Goal: Information Seeking & Learning: Learn about a topic

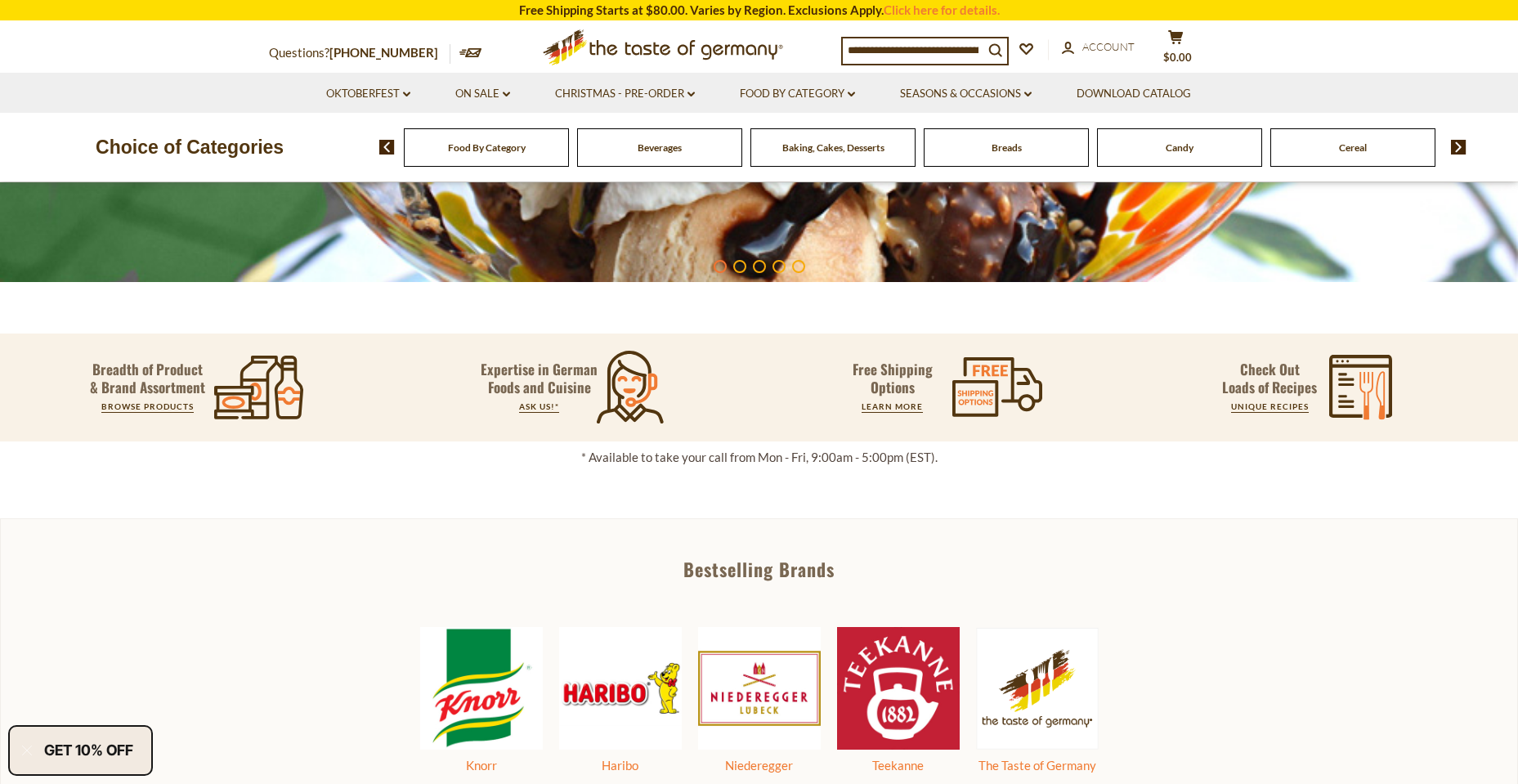
scroll to position [245, 0]
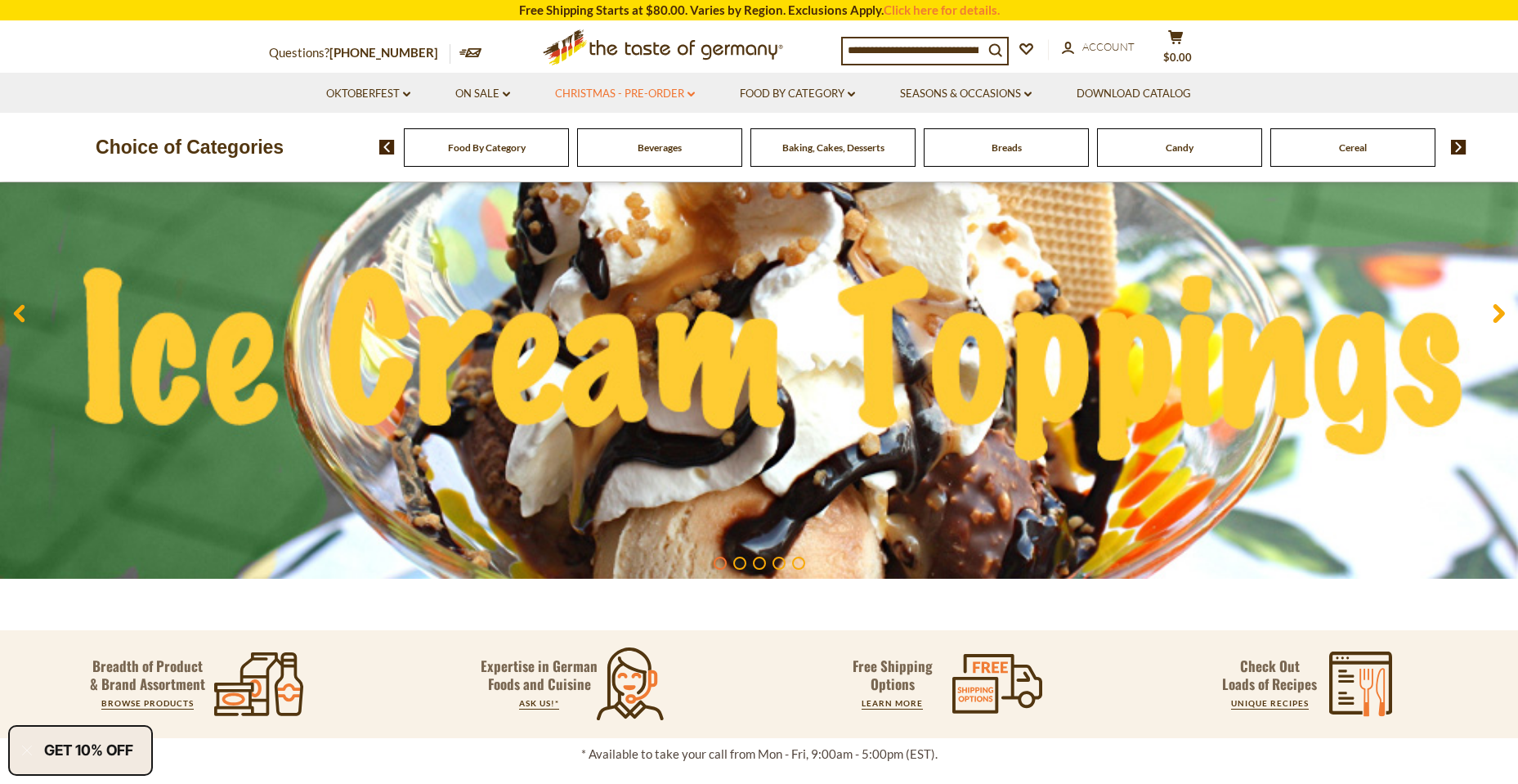
click at [638, 96] on link "Christmas - PRE-ORDER dropdown_arrow" at bounding box center [625, 94] width 140 height 18
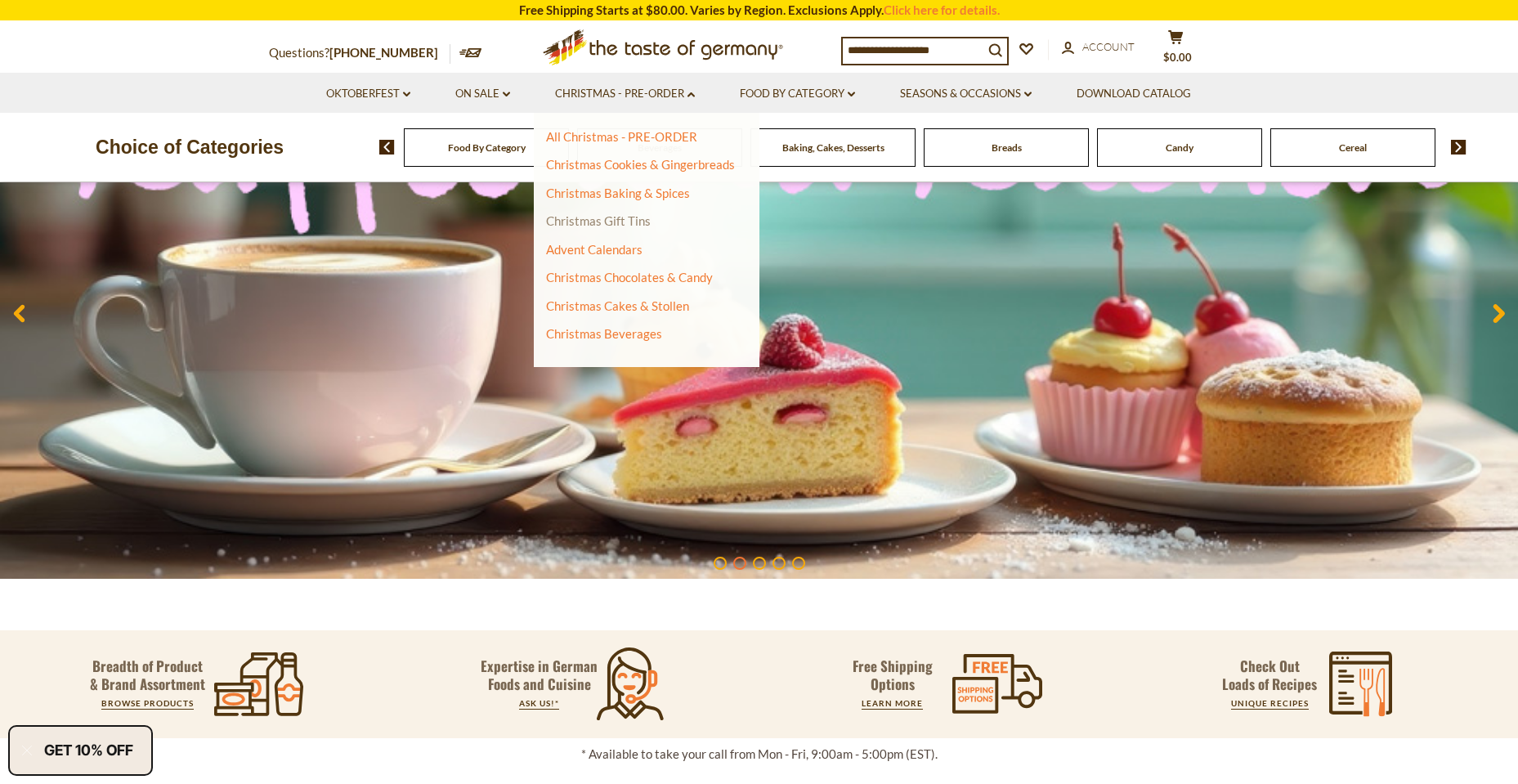
click at [642, 225] on link "Christmas Gift Tins" at bounding box center [598, 221] width 105 height 15
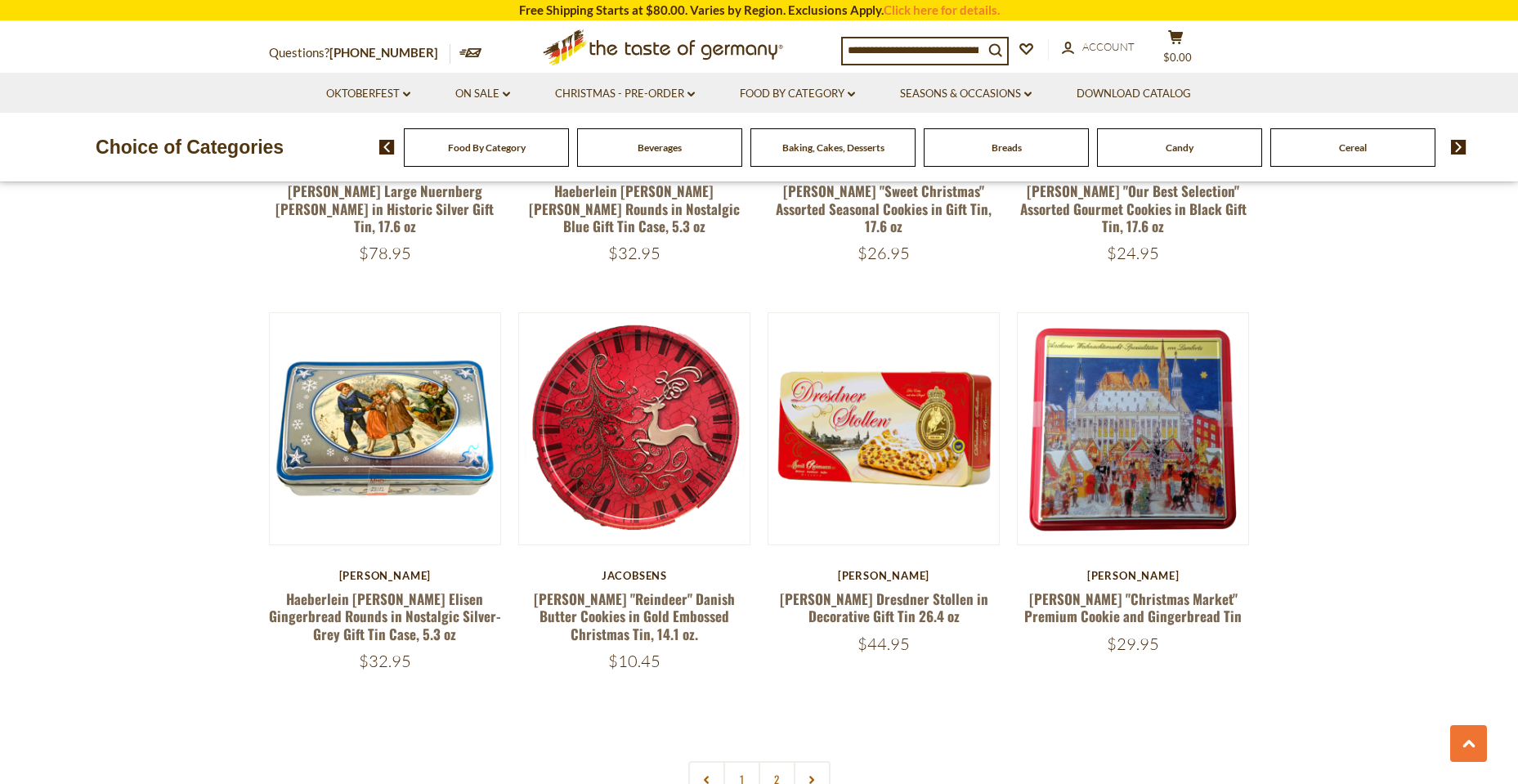
scroll to position [3596, 0]
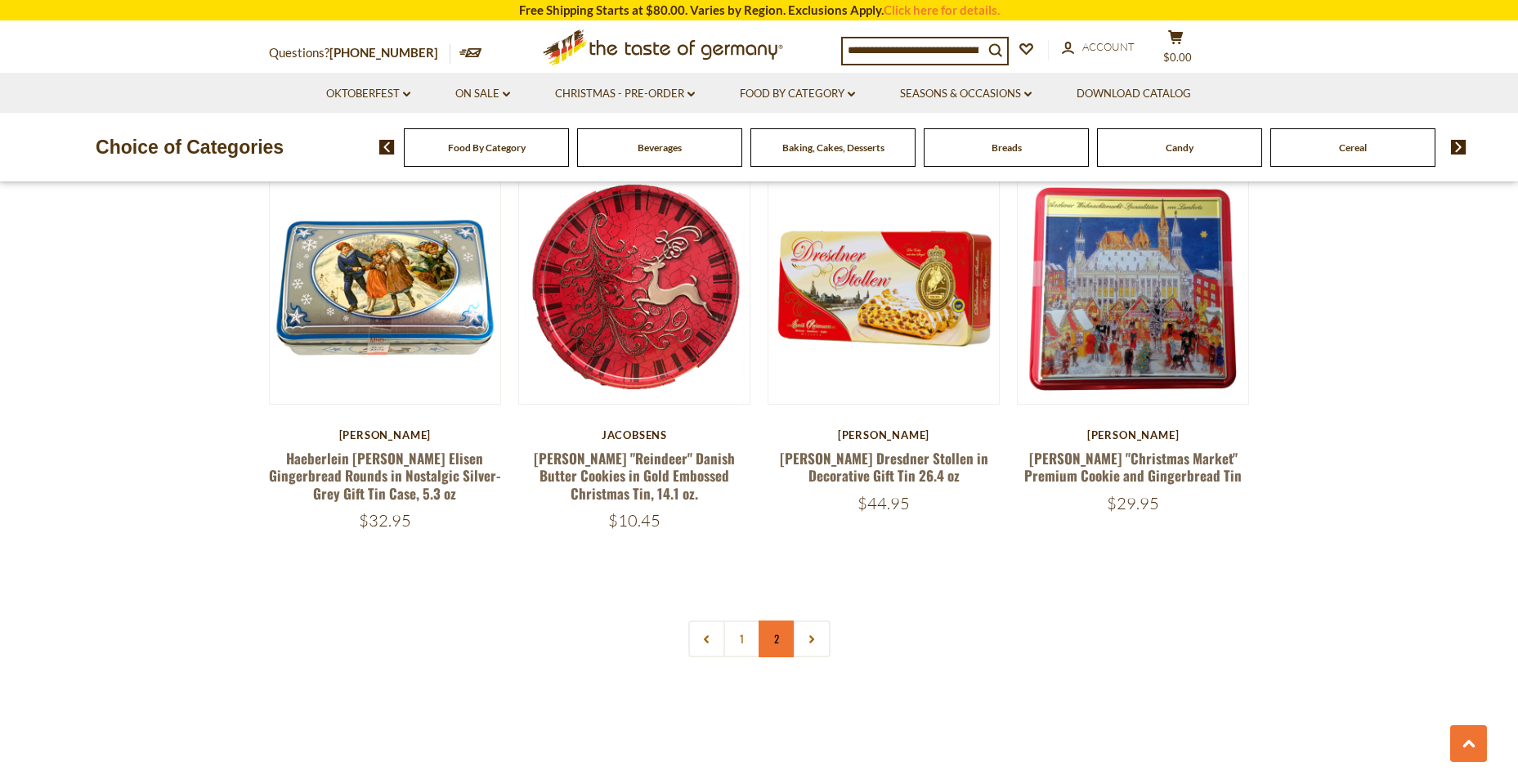
click at [760, 620] on link "2" at bounding box center [777, 638] width 37 height 37
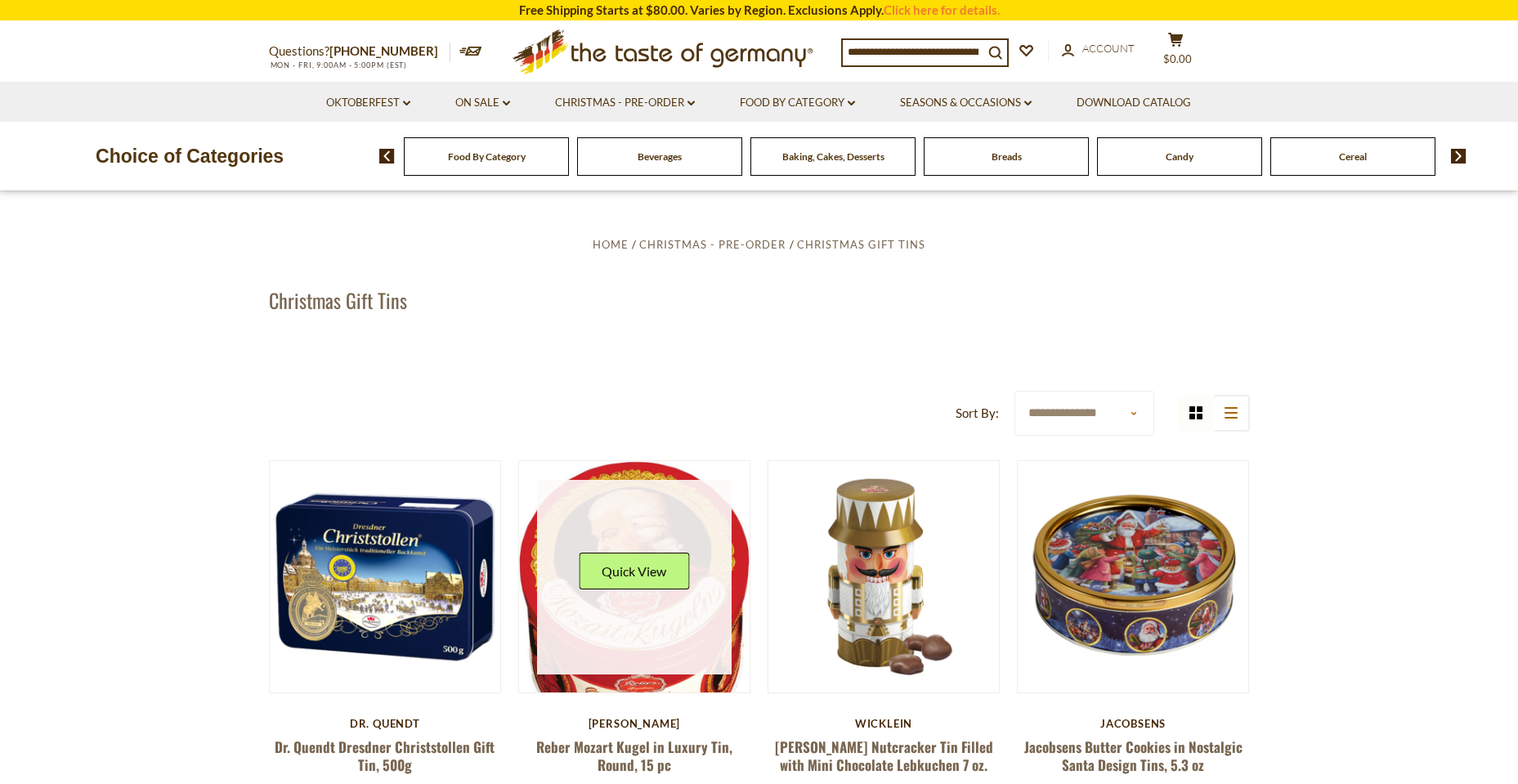
scroll to position [0, 0]
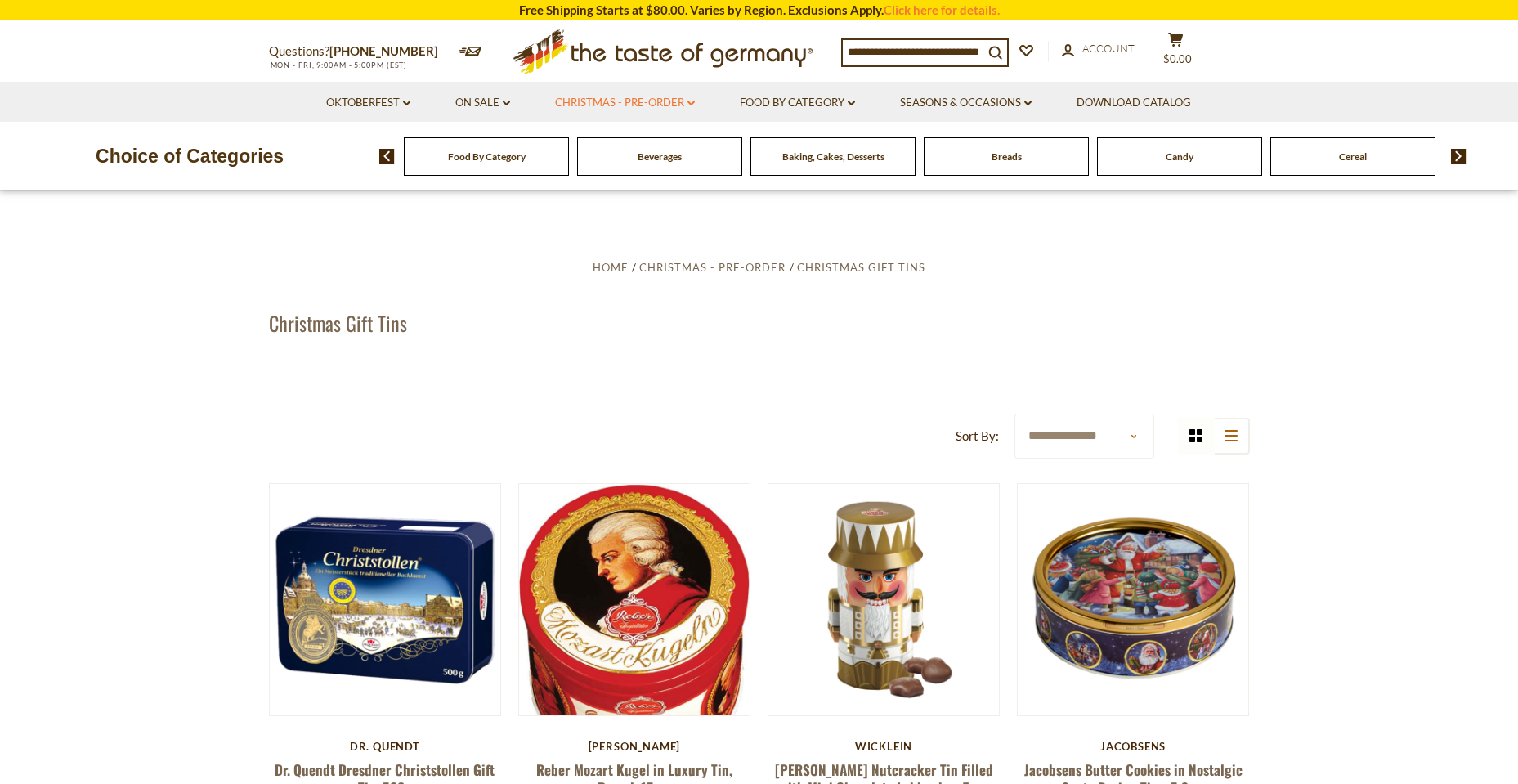
click at [671, 103] on link "Christmas - PRE-ORDER dropdown_arrow" at bounding box center [625, 103] width 140 height 18
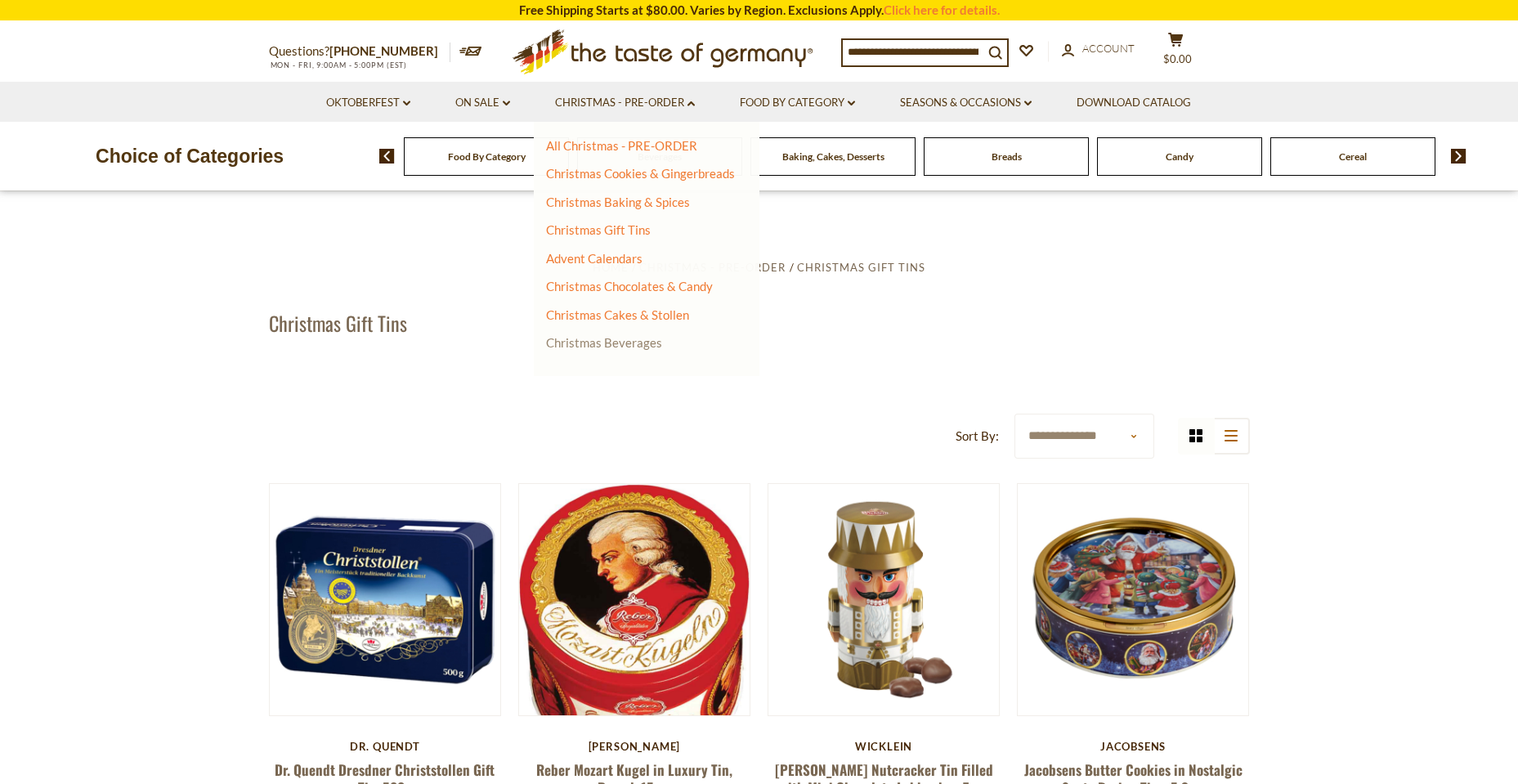
click at [628, 347] on link "Christmas Beverages" at bounding box center [604, 343] width 116 height 15
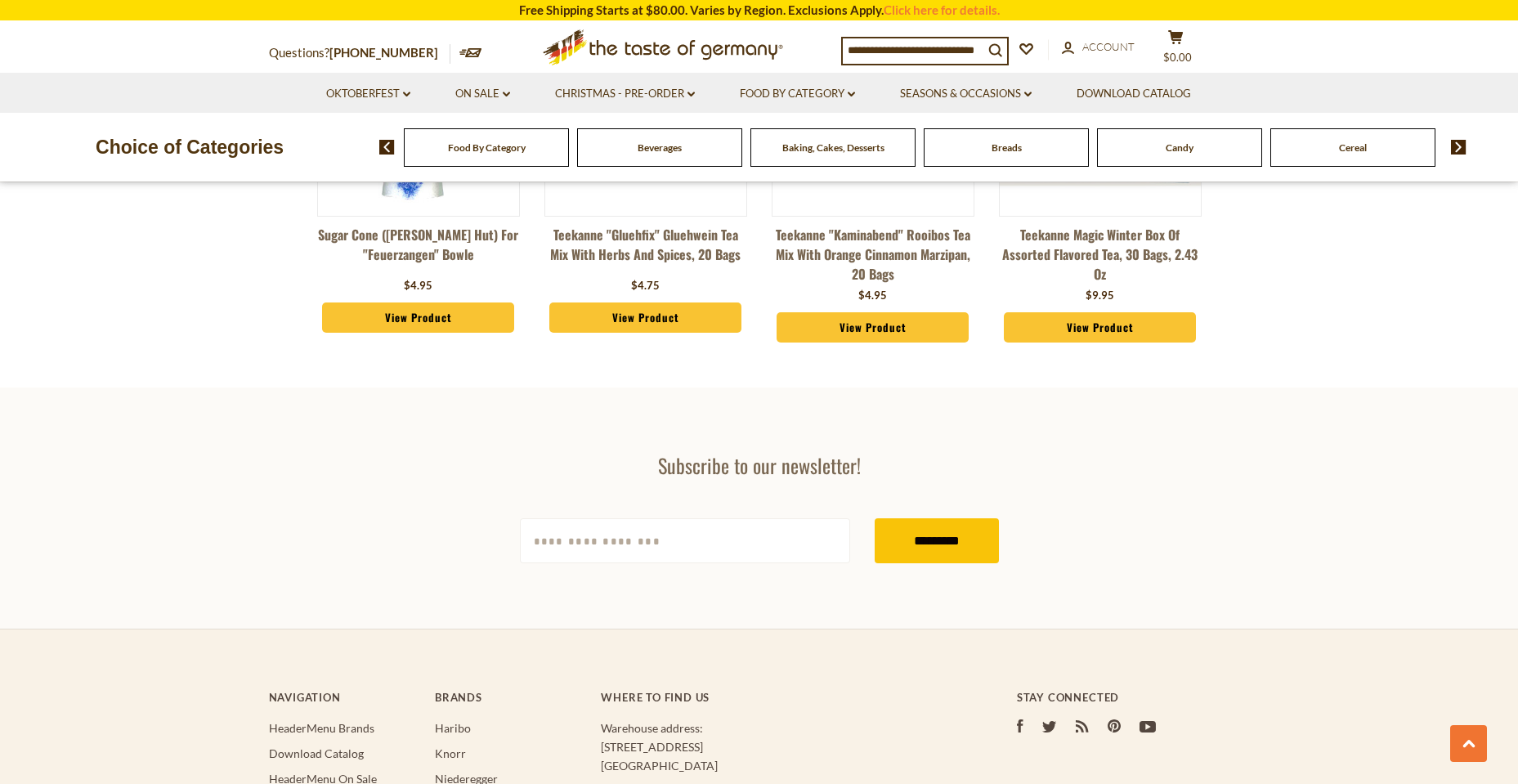
scroll to position [4699, 0]
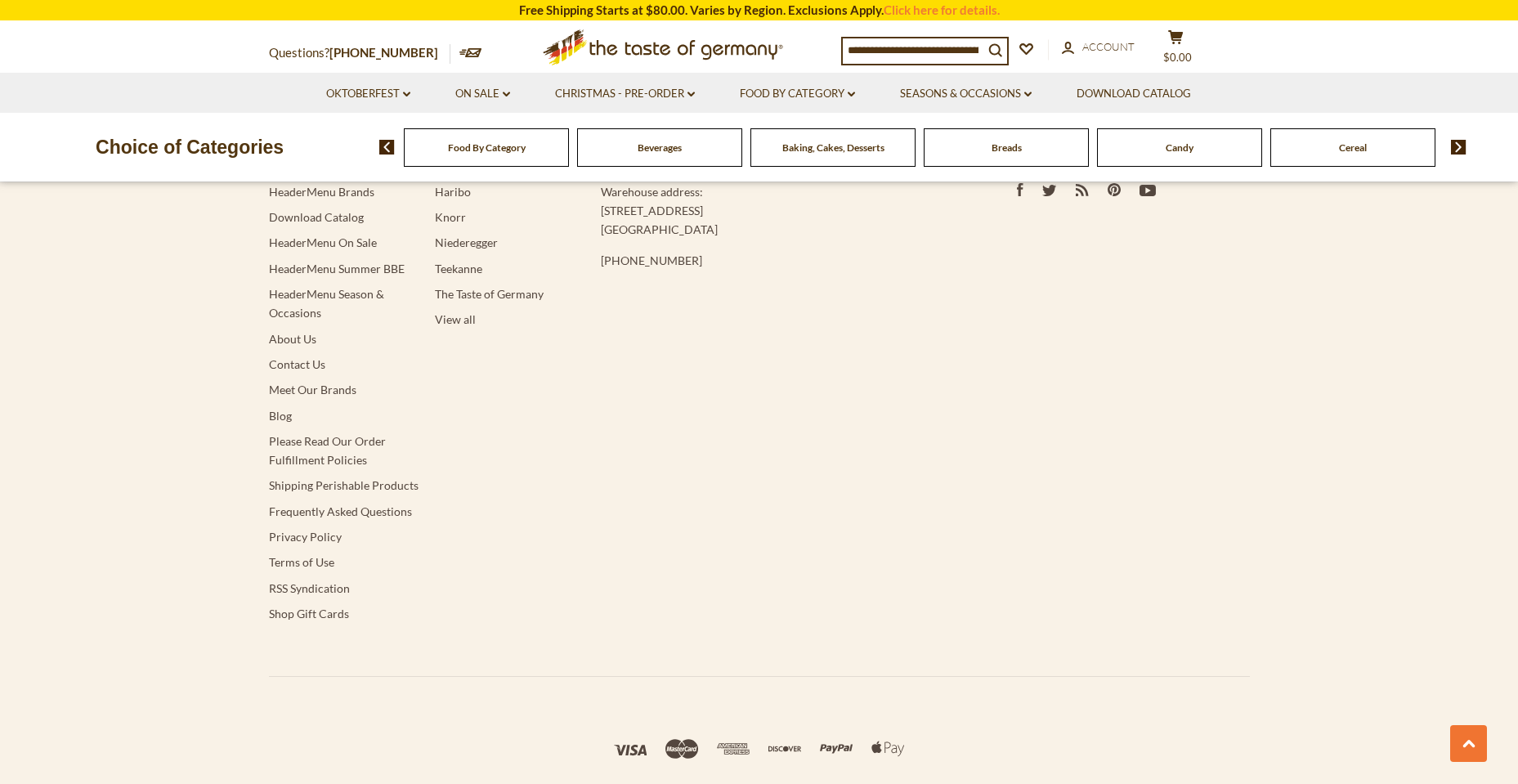
click at [644, 147] on span "Beverages" at bounding box center [660, 147] width 44 height 12
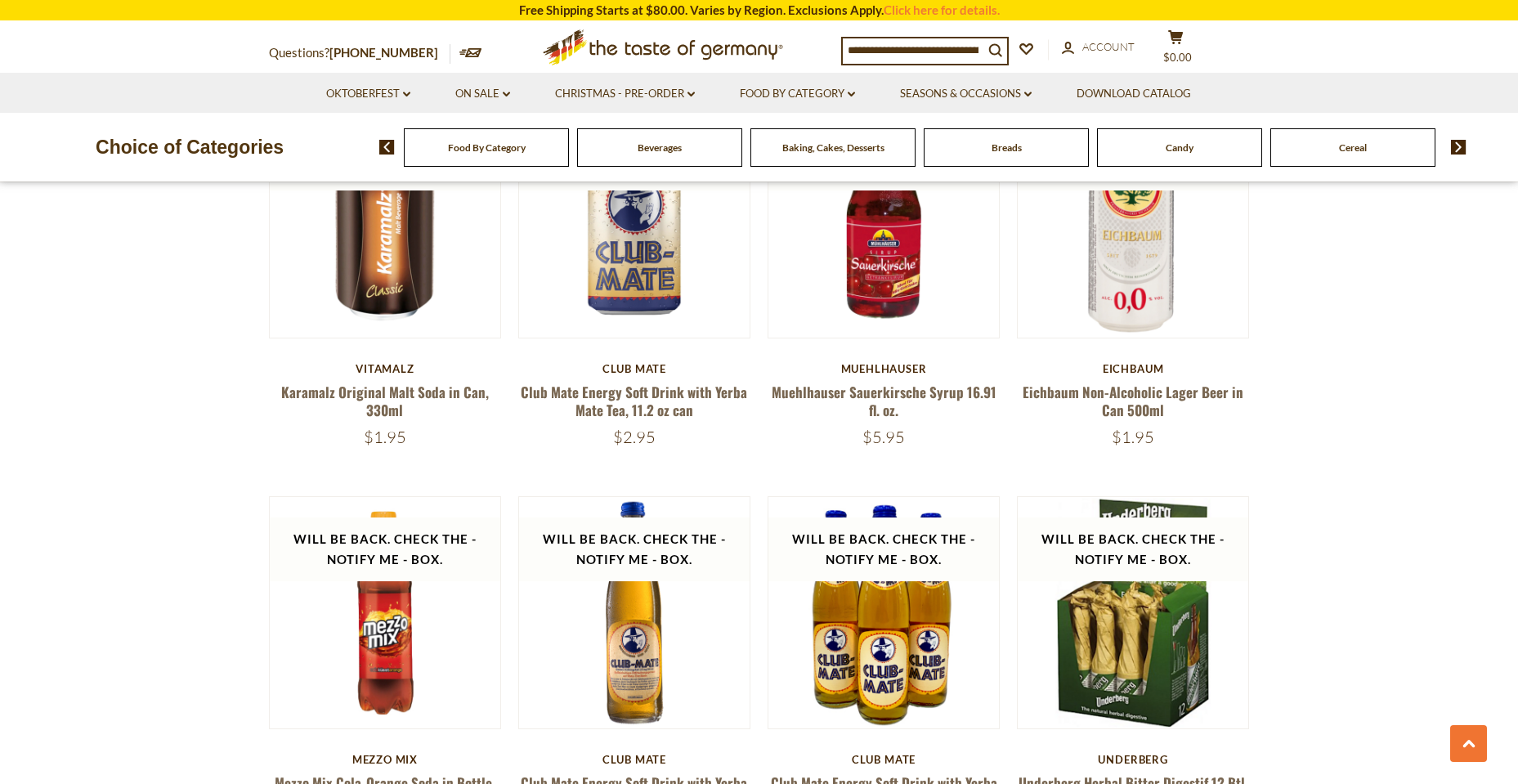
scroll to position [2942, 0]
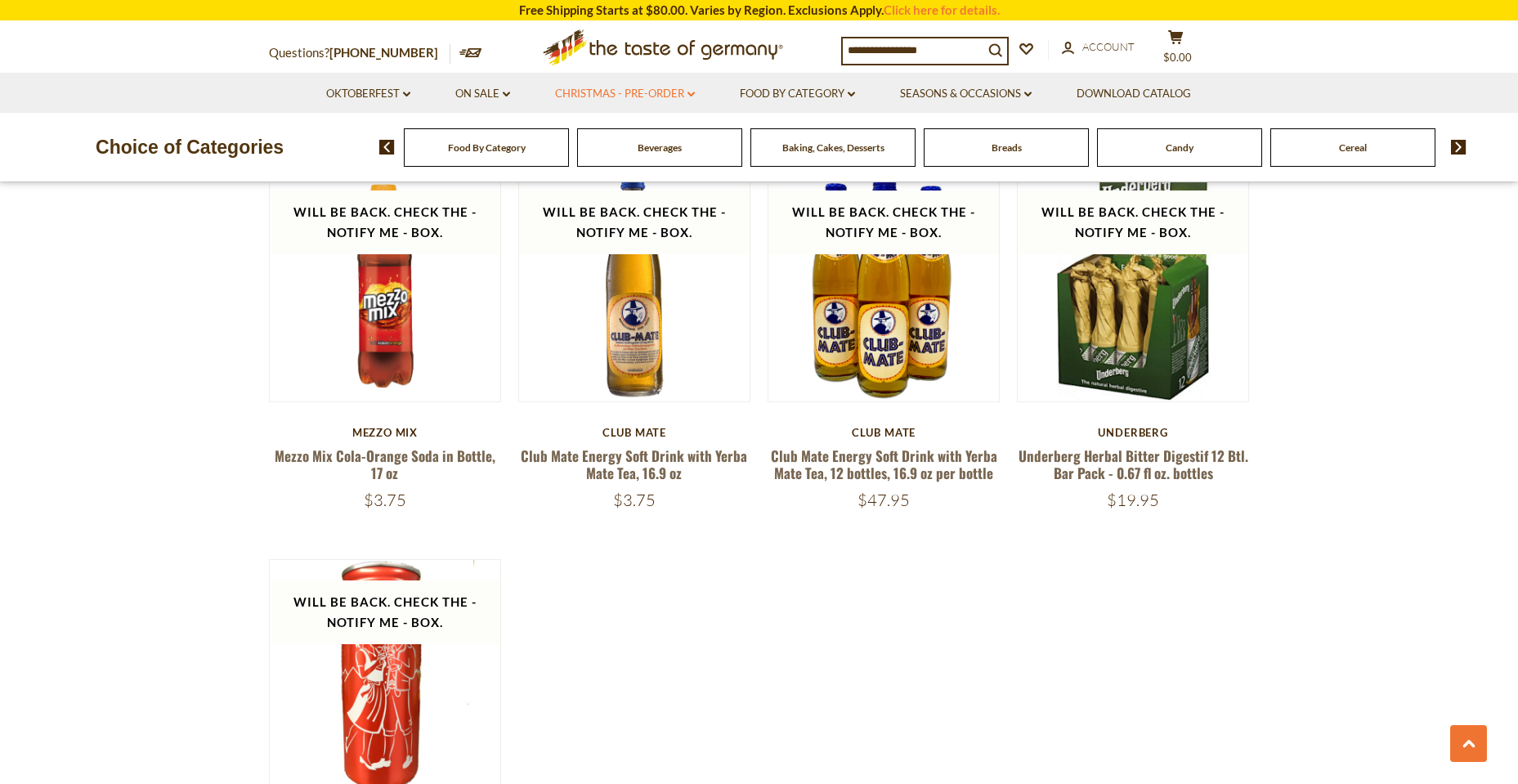
click at [609, 100] on link "Christmas - PRE-ORDER dropdown_arrow" at bounding box center [625, 94] width 140 height 18
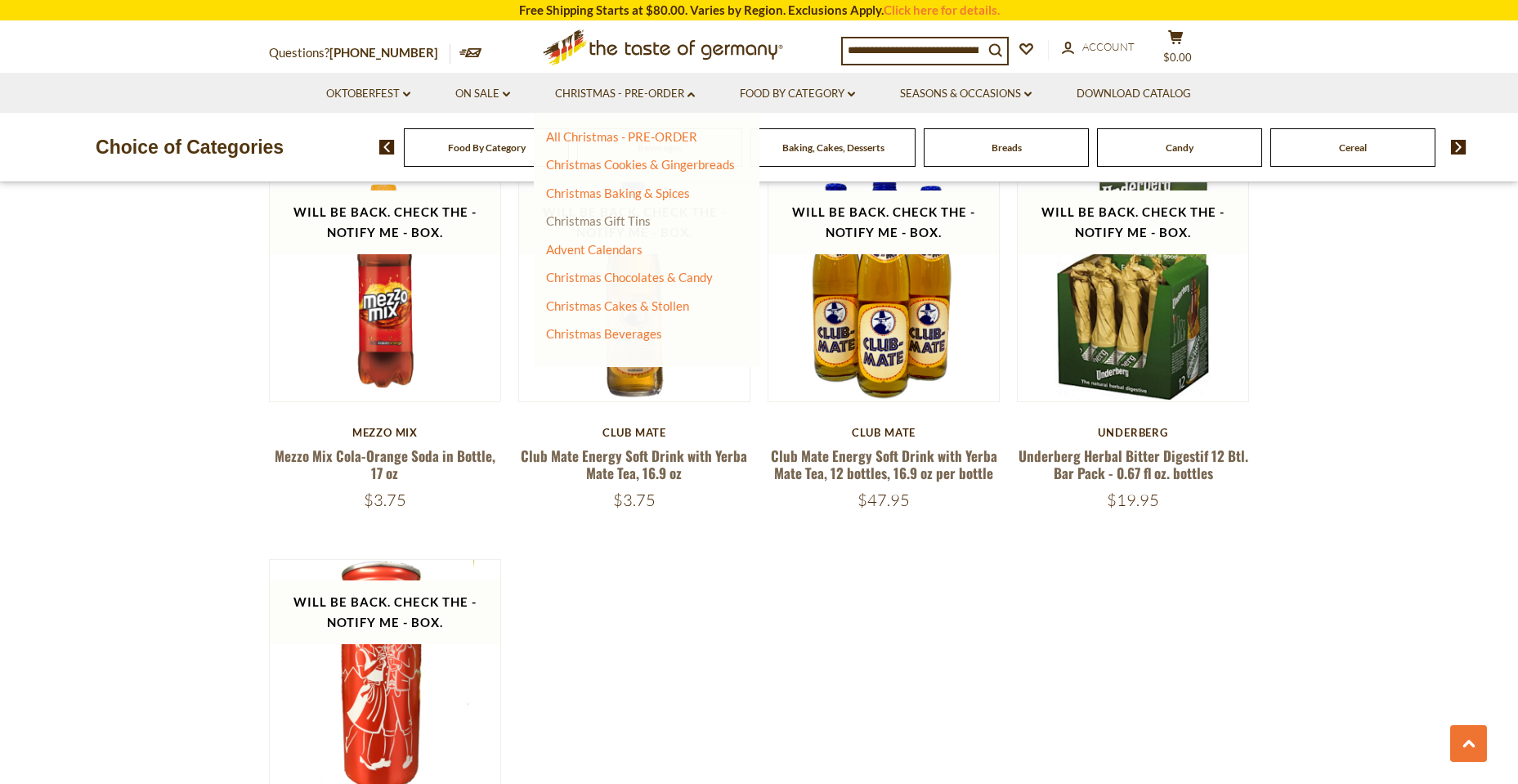
click at [612, 226] on link "Christmas Gift Tins" at bounding box center [598, 221] width 105 height 15
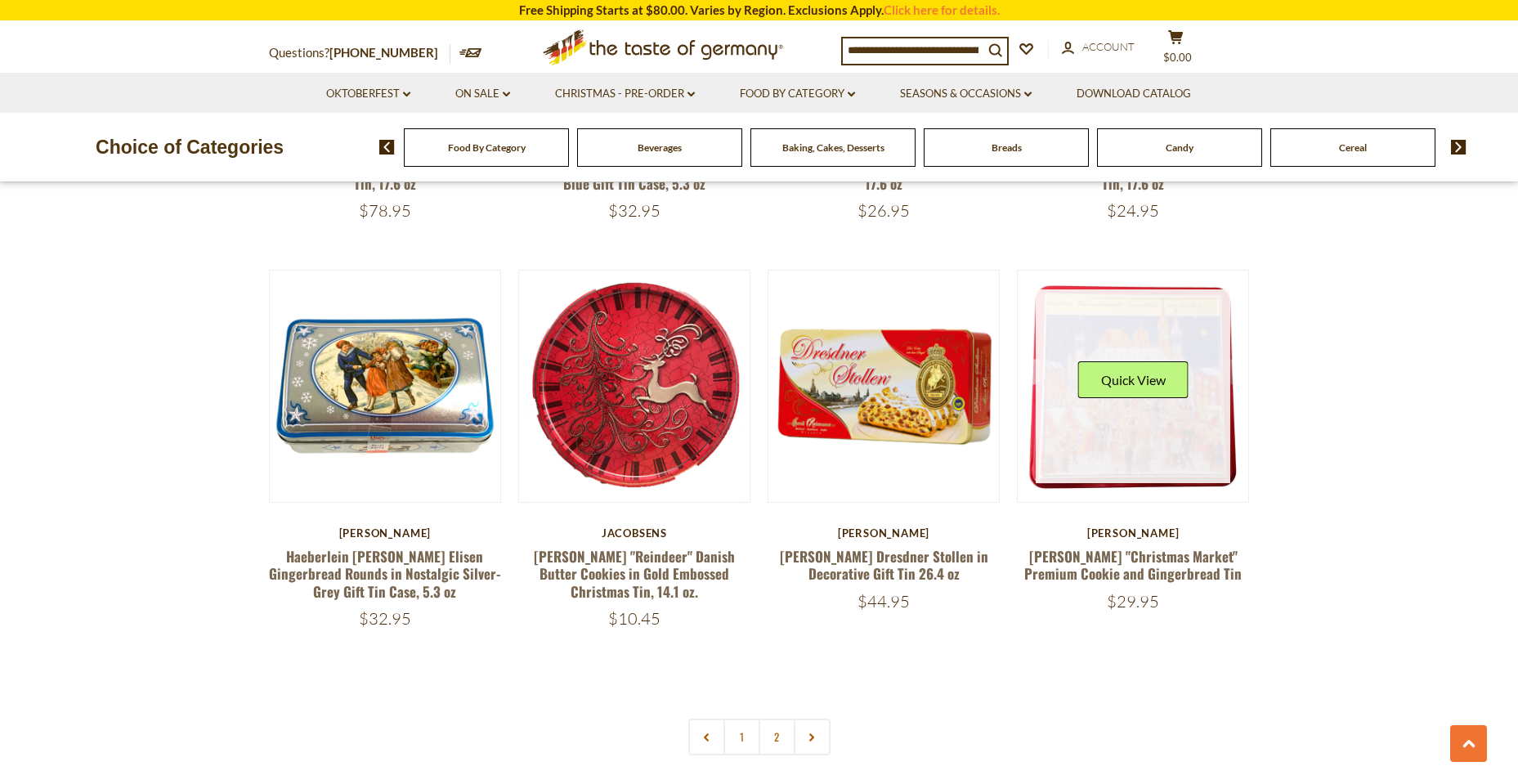
scroll to position [3513, 0]
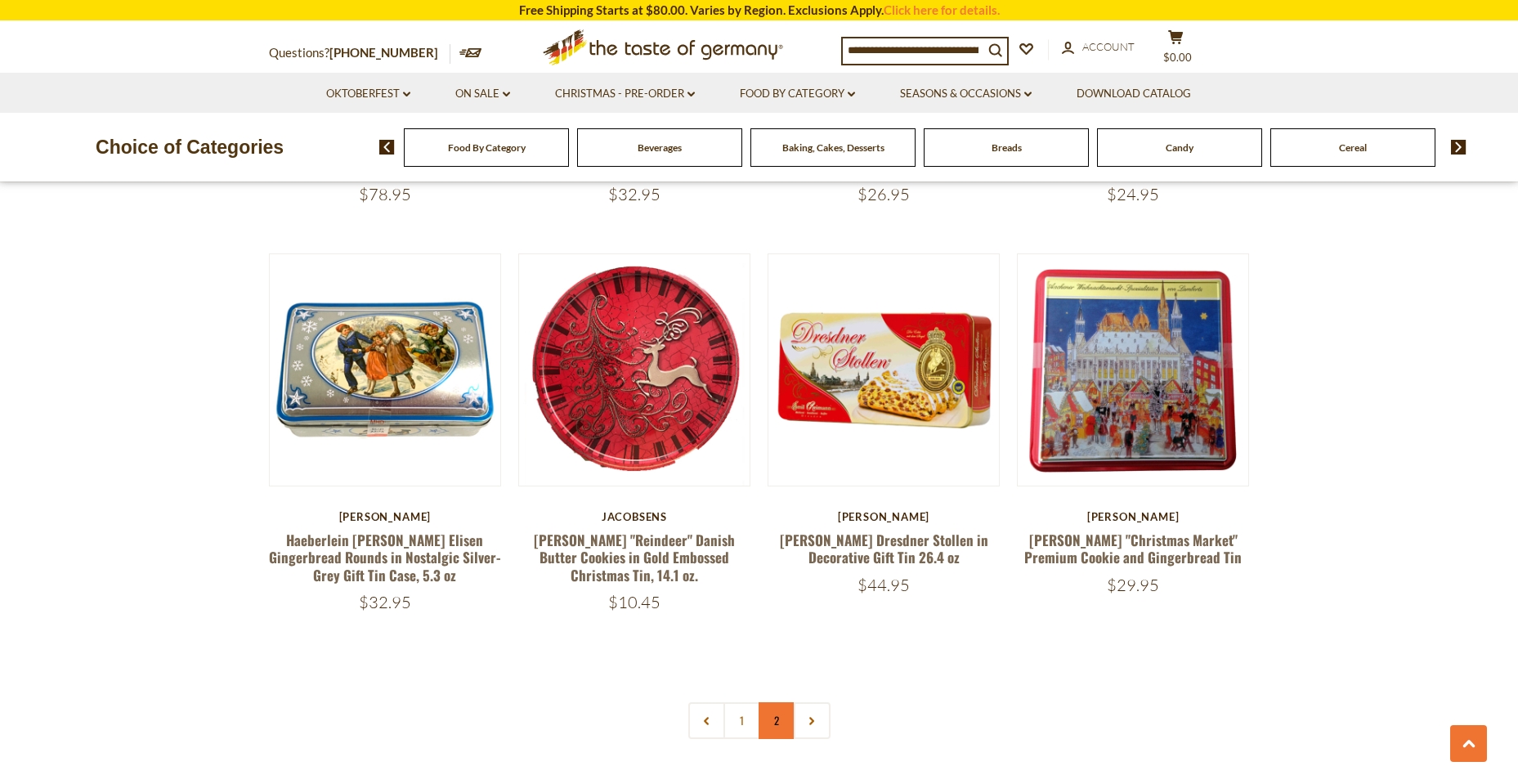
click at [785, 702] on link "2" at bounding box center [777, 720] width 37 height 37
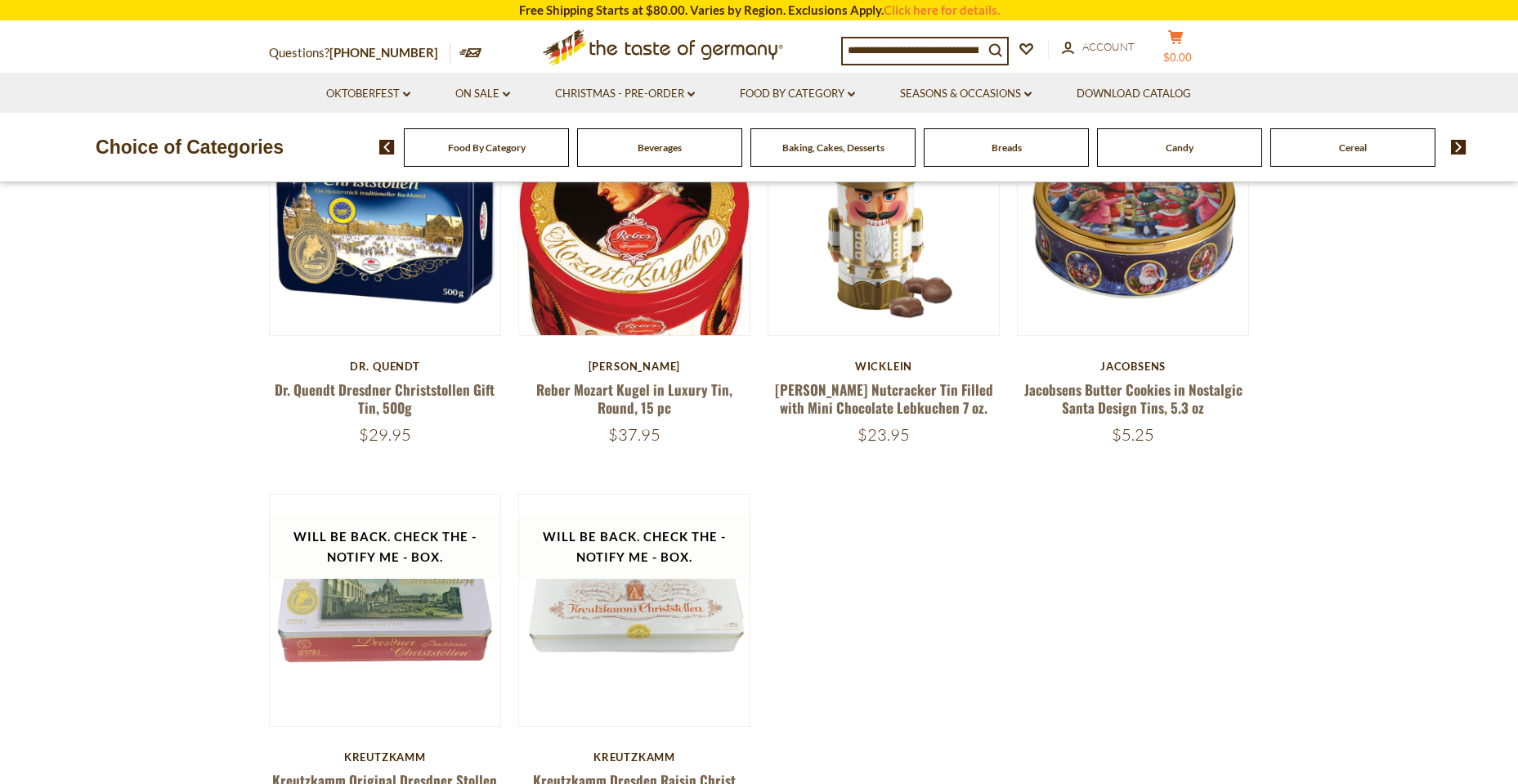
scroll to position [297, 0]
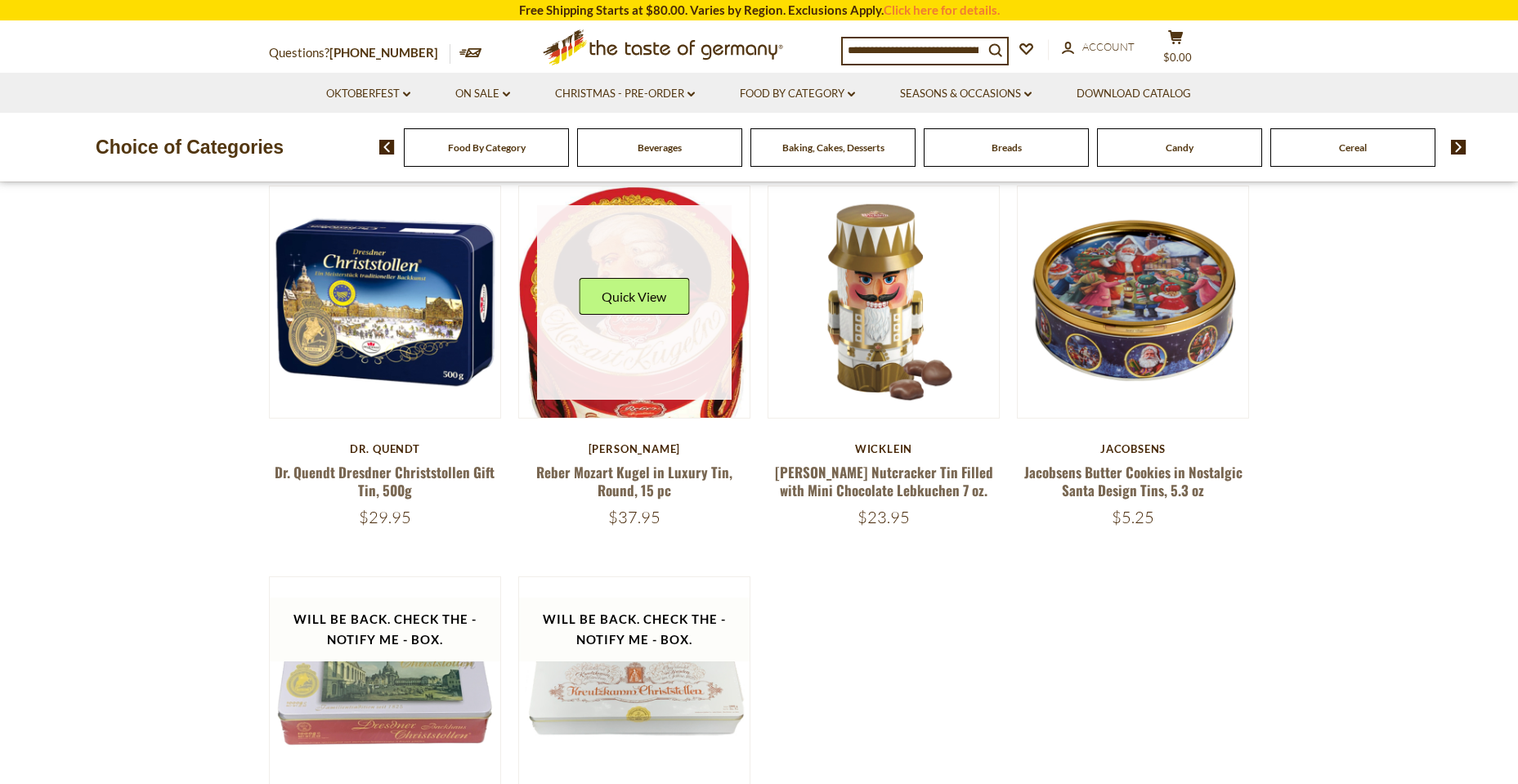
click at [628, 392] on link at bounding box center [634, 302] width 194 height 194
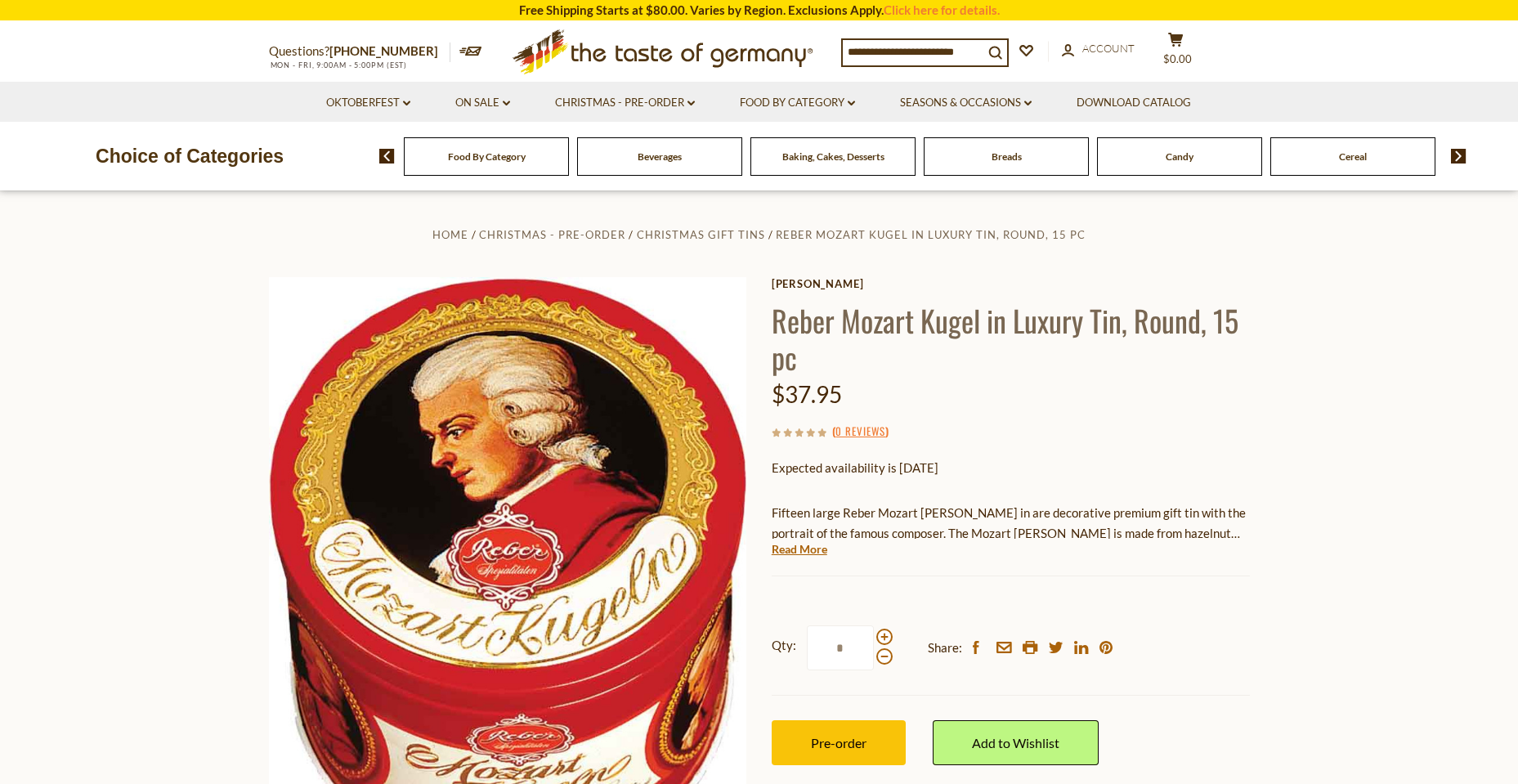
click at [1455, 160] on img at bounding box center [1458, 156] width 16 height 15
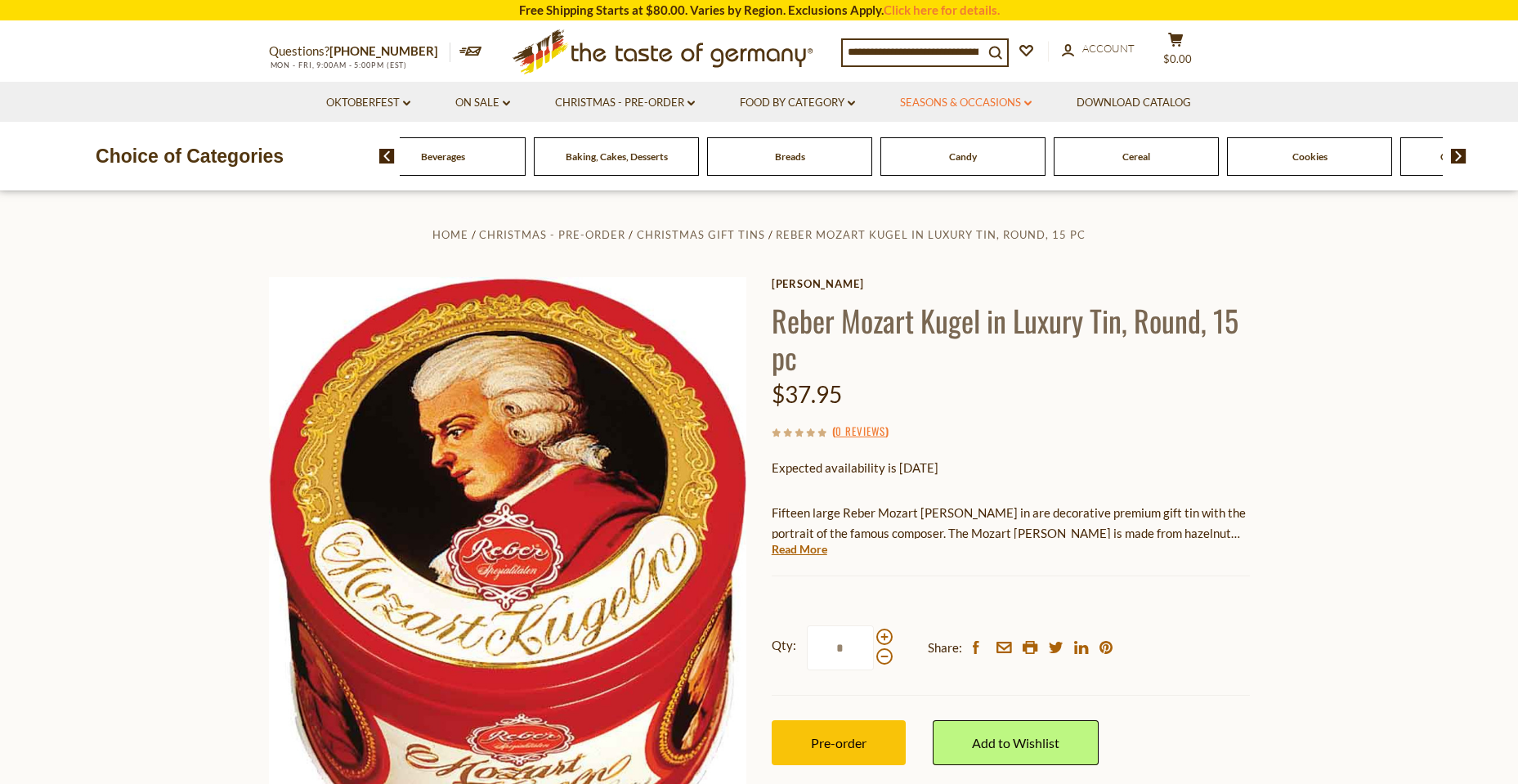
click at [965, 98] on link "Seasons & Occasions dropdown_arrow" at bounding box center [965, 103] width 132 height 18
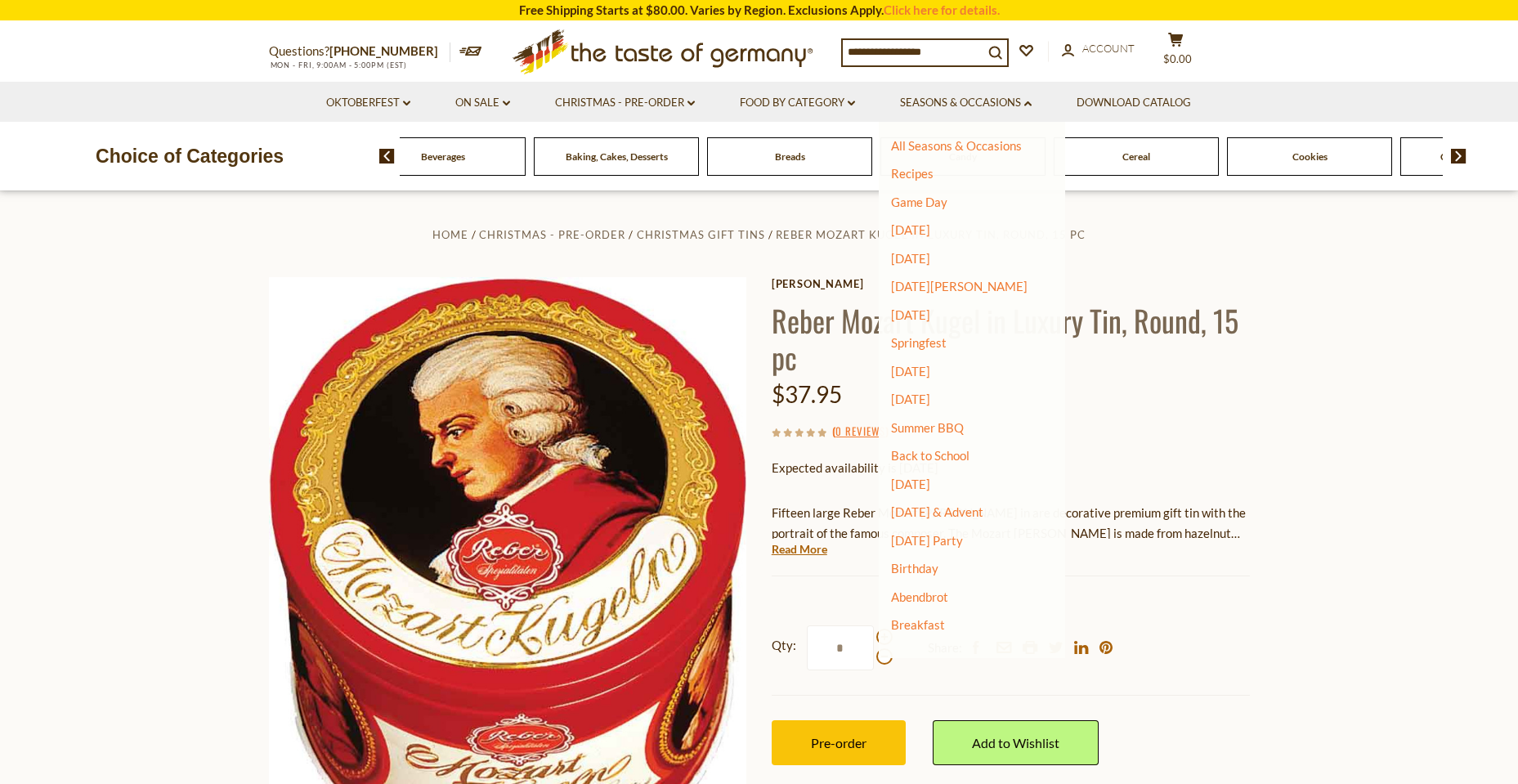
click at [1454, 169] on div "Food By Category Beverages Baking, Cakes, Desserts Breads Candy Cereal Cookies …" at bounding box center [948, 156] width 1138 height 40
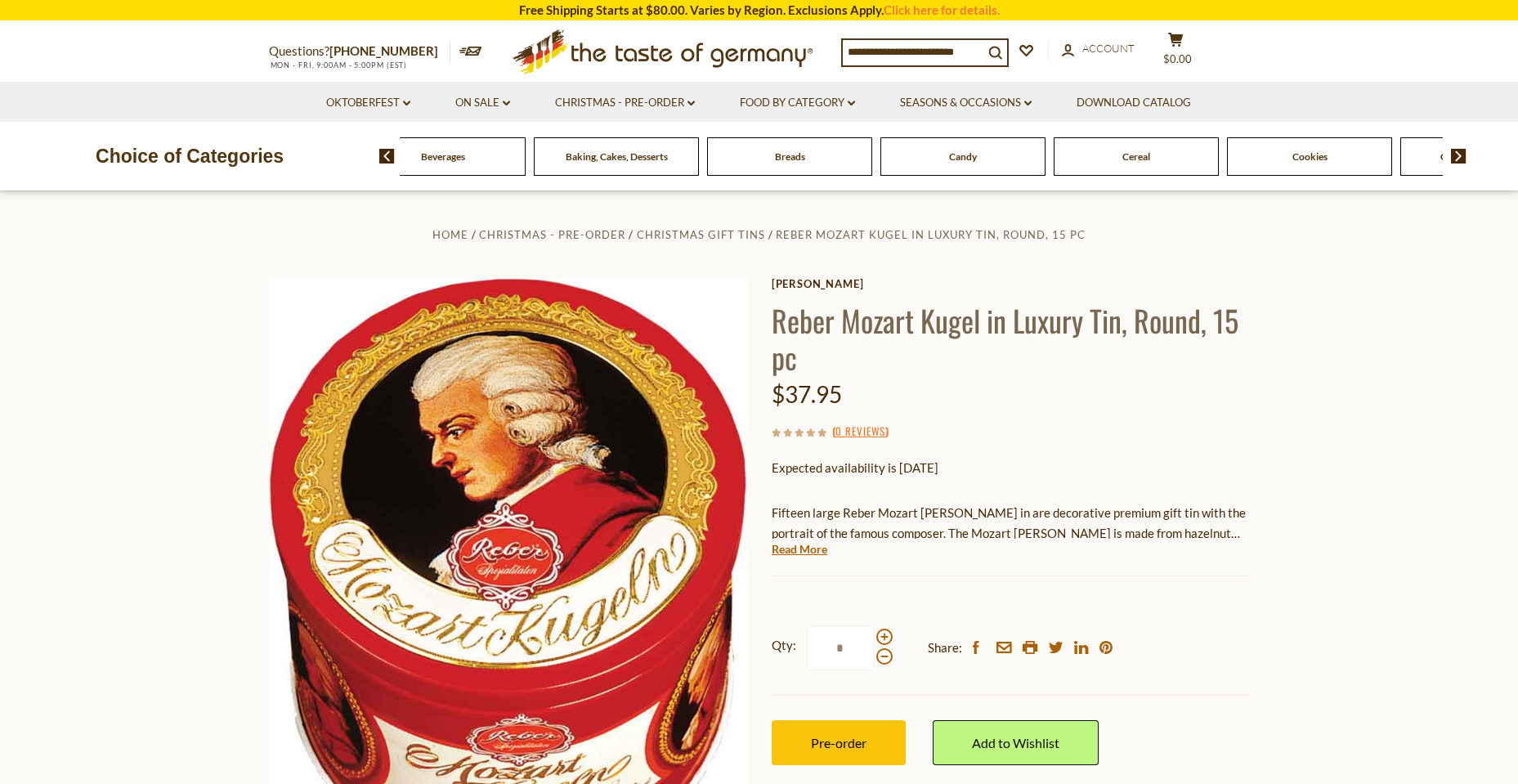
click at [1455, 157] on img at bounding box center [1458, 156] width 16 height 15
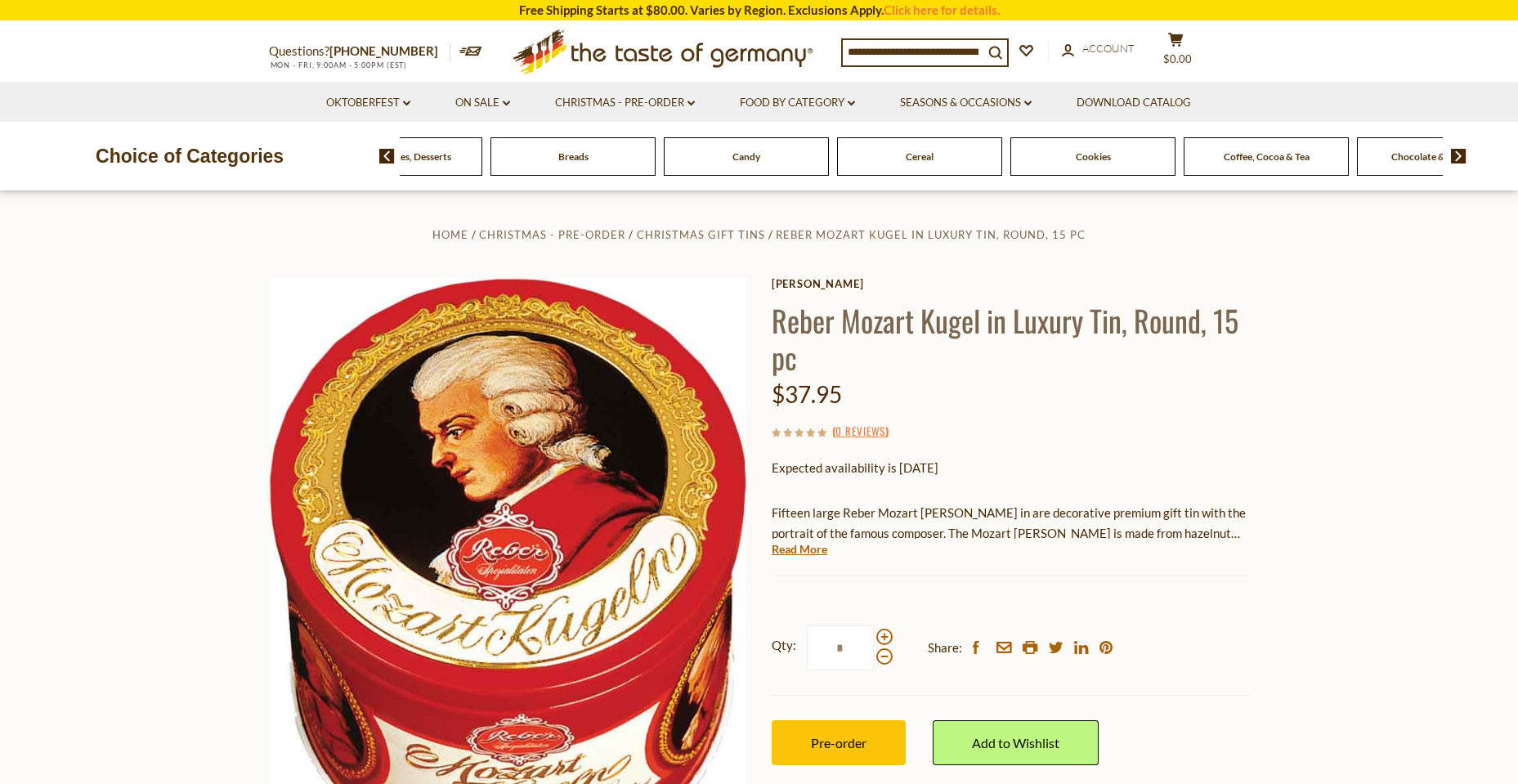
click at [1455, 157] on img at bounding box center [1458, 156] width 16 height 15
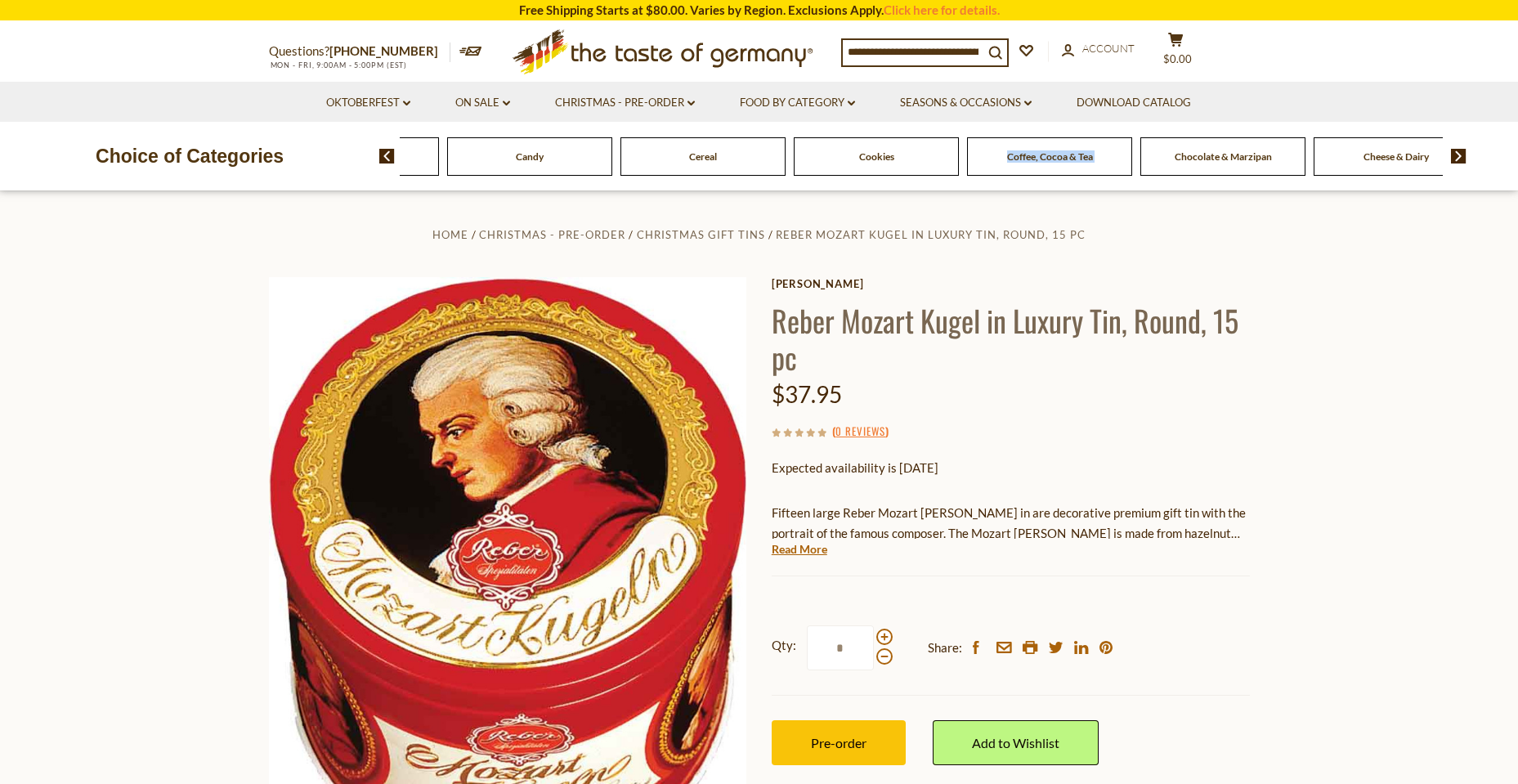
drag, startPoint x: 1062, startPoint y: 170, endPoint x: 1034, endPoint y: 154, distance: 32.2
click at [1034, 154] on span "Coffee, Cocoa & Tea" at bounding box center [1049, 156] width 86 height 12
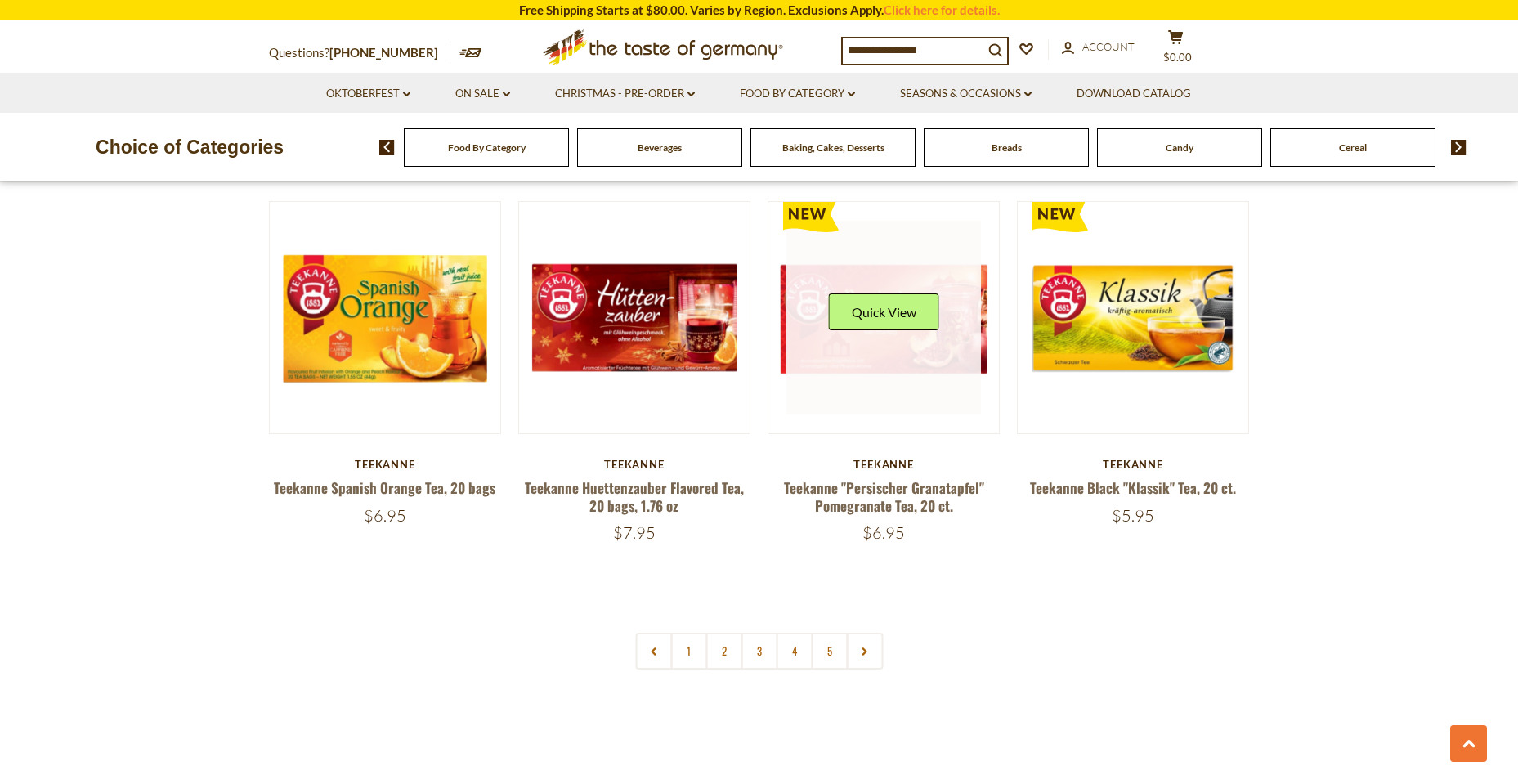
scroll to position [3728, 0]
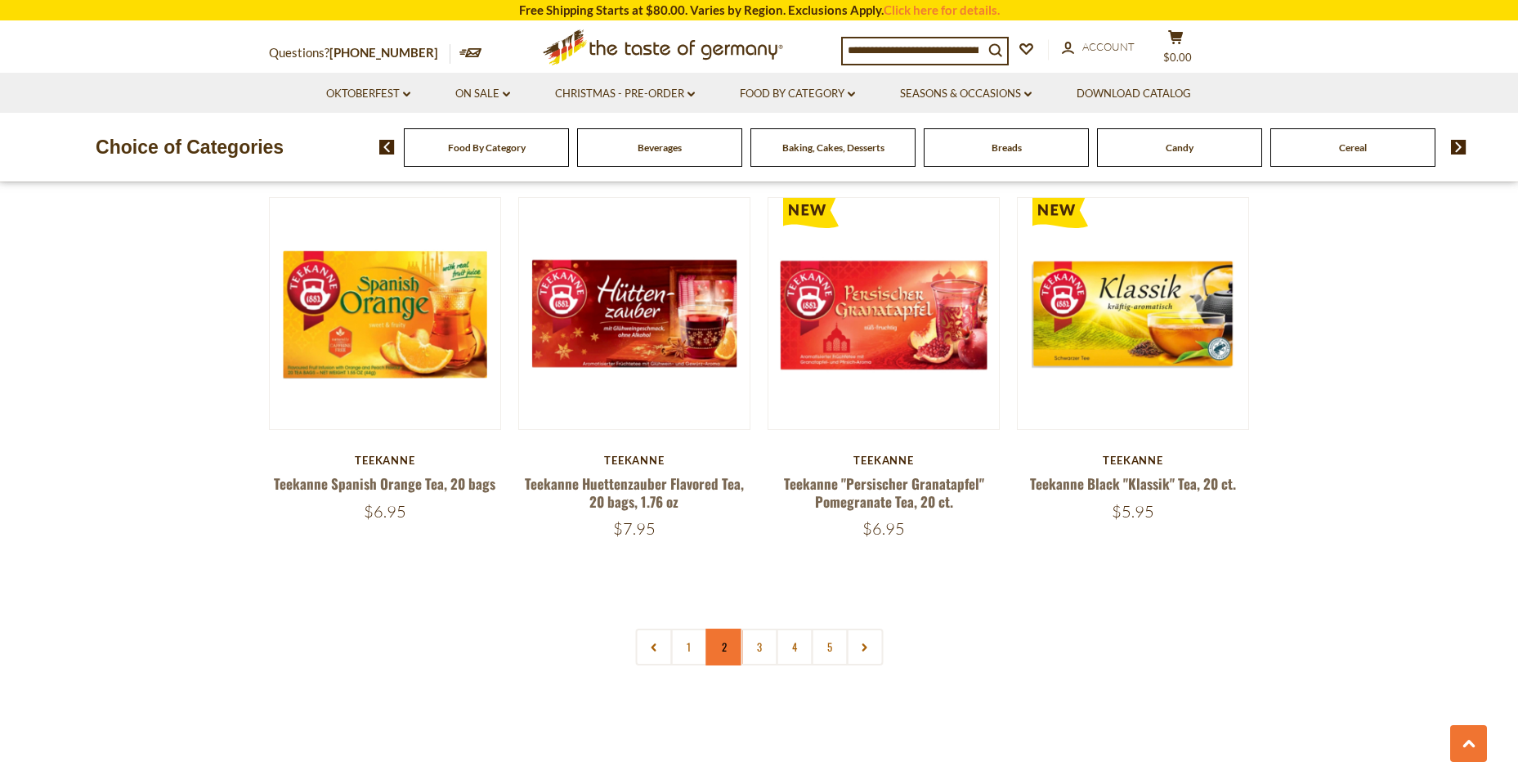
click at [717, 628] on link "2" at bounding box center [723, 646] width 37 height 37
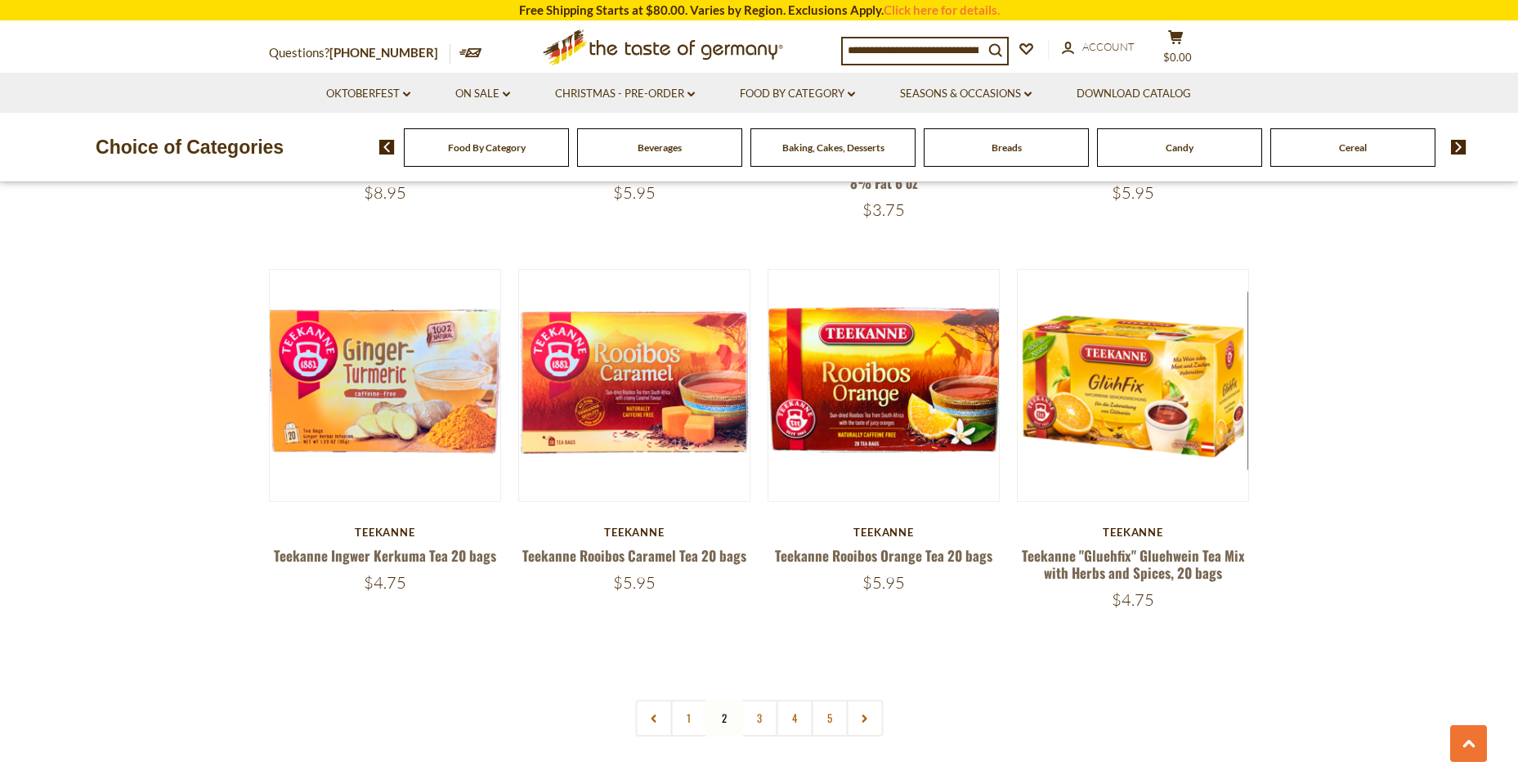
scroll to position [3864, 0]
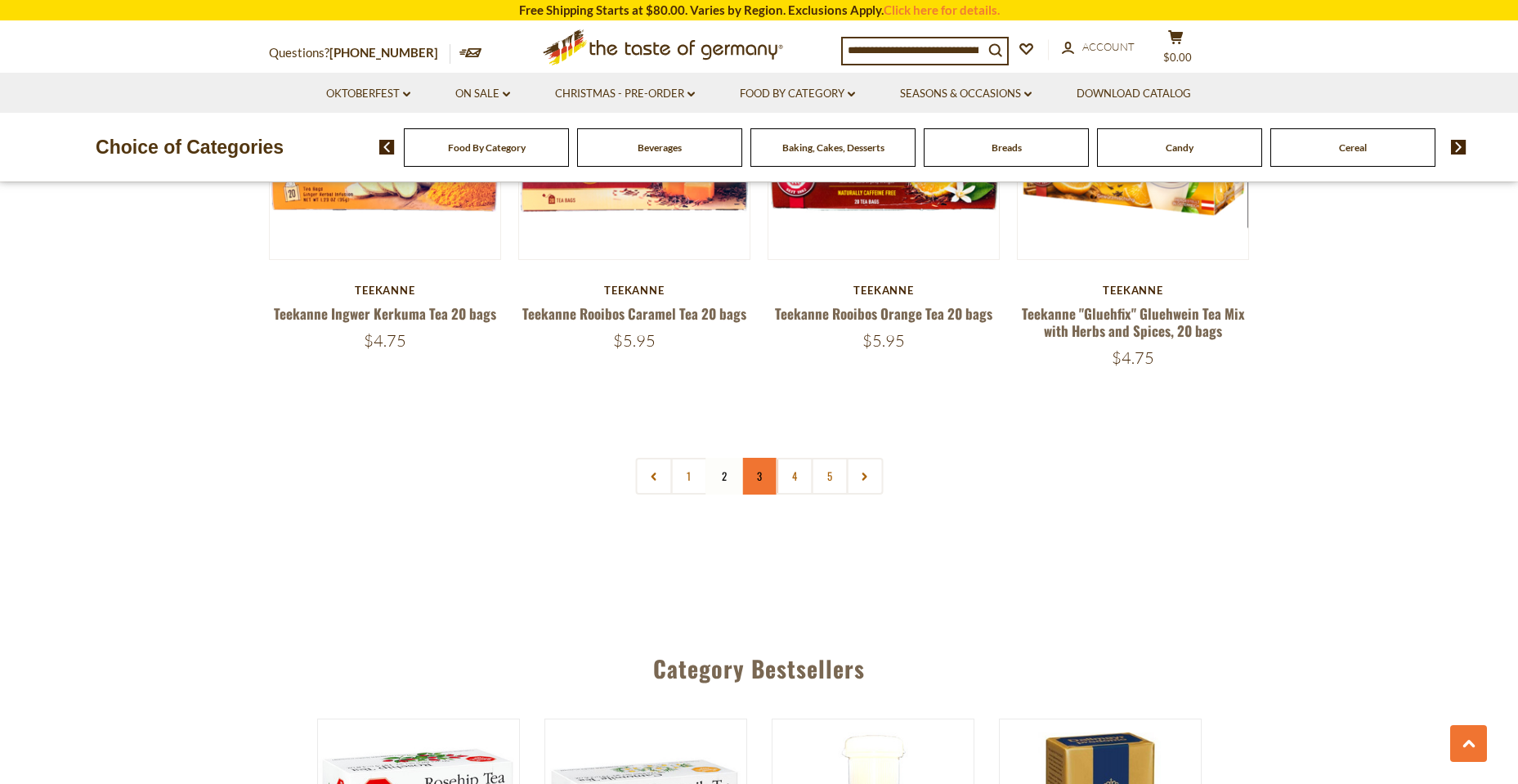
click at [753, 460] on link "3" at bounding box center [759, 476] width 37 height 37
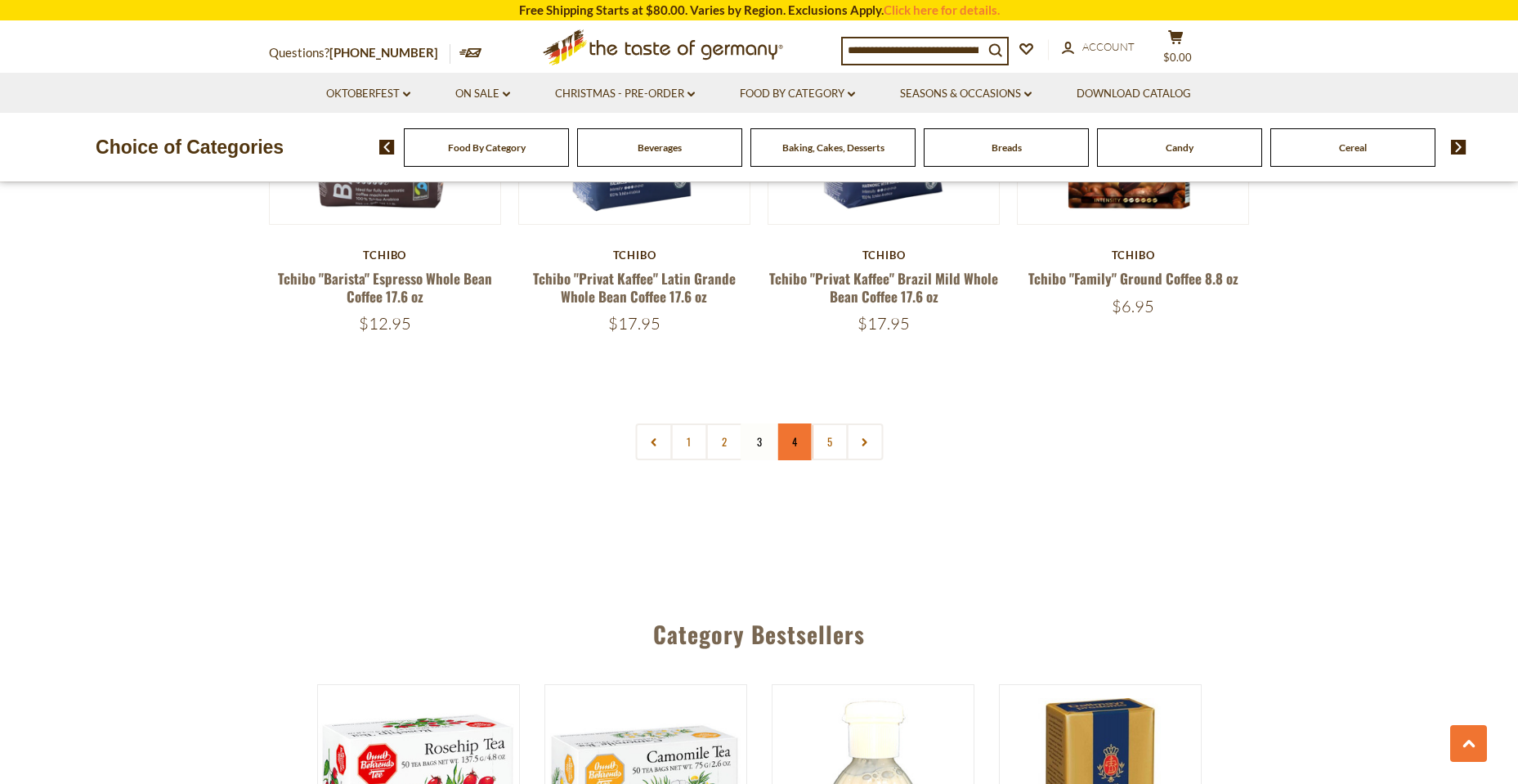
click at [787, 434] on link "4" at bounding box center [794, 441] width 37 height 37
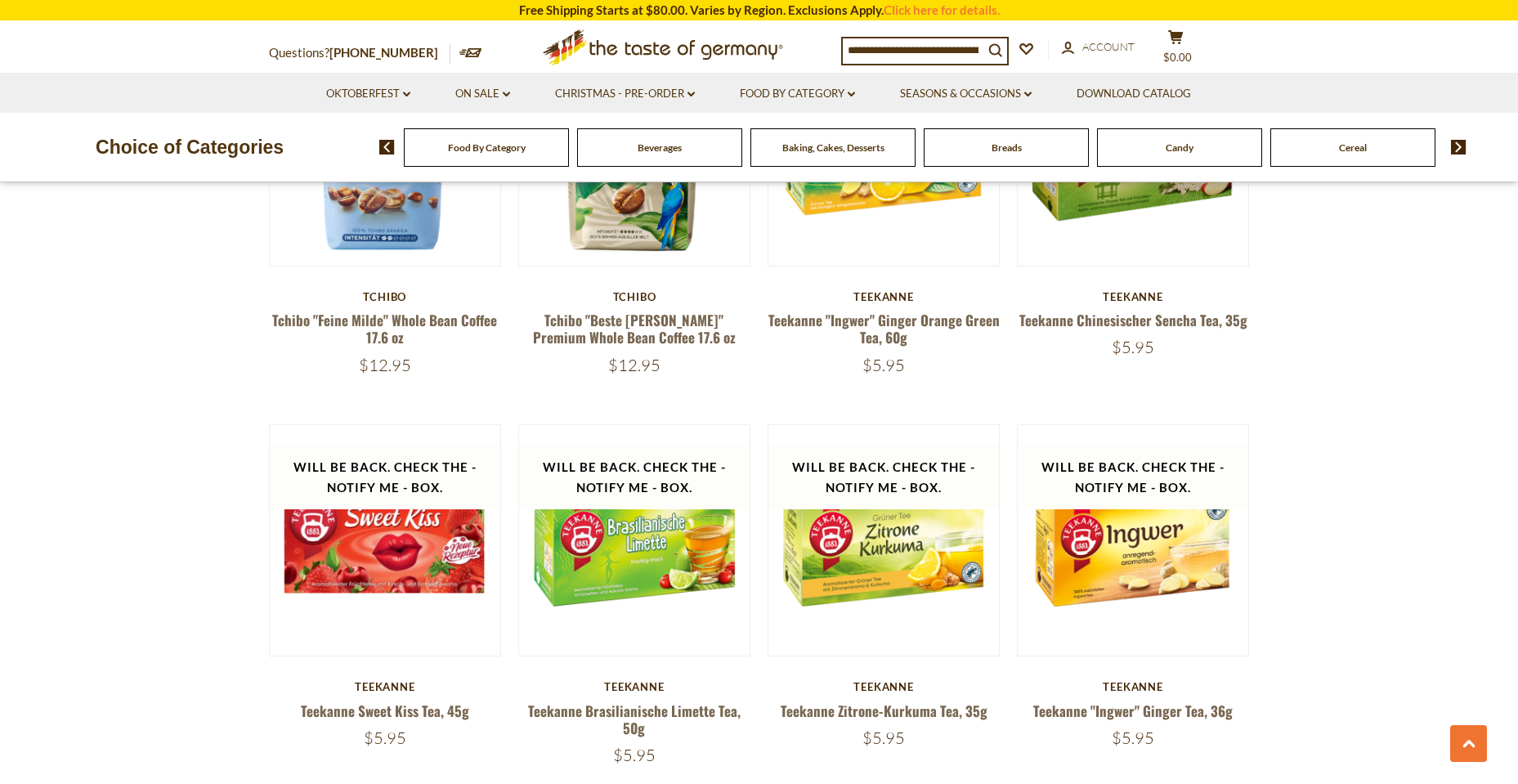
scroll to position [678, 0]
